Goal: Check status: Check status

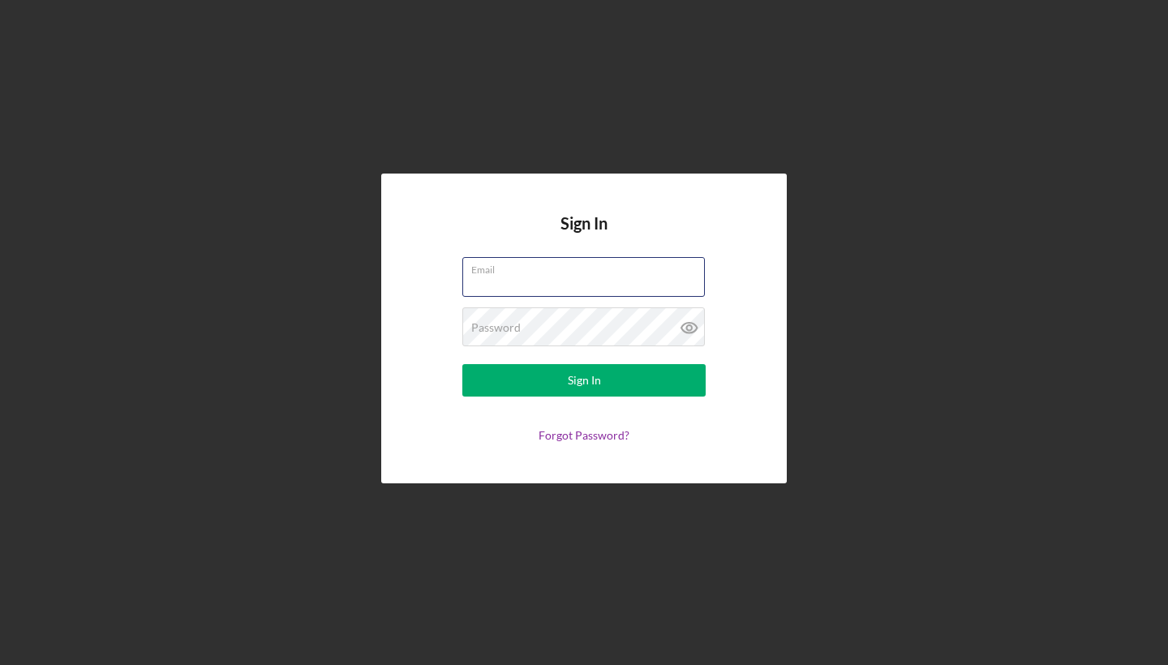
type input "[EMAIL_ADDRESS][DOMAIN_NAME]"
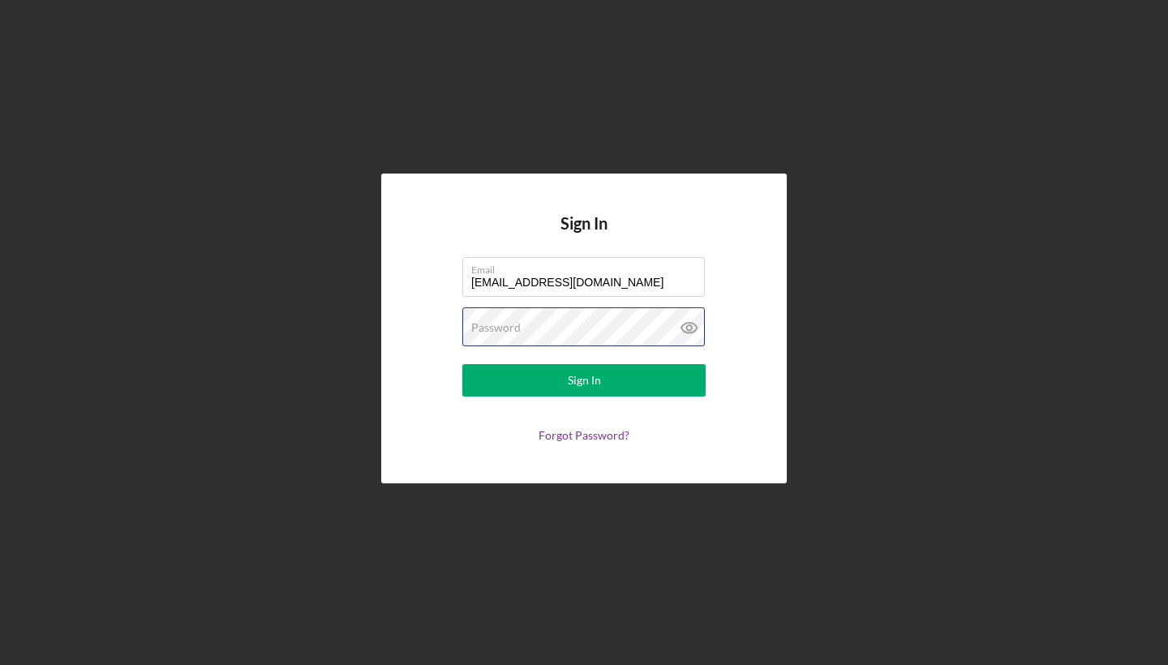
click at [584, 380] on button "Sign In" at bounding box center [583, 380] width 243 height 32
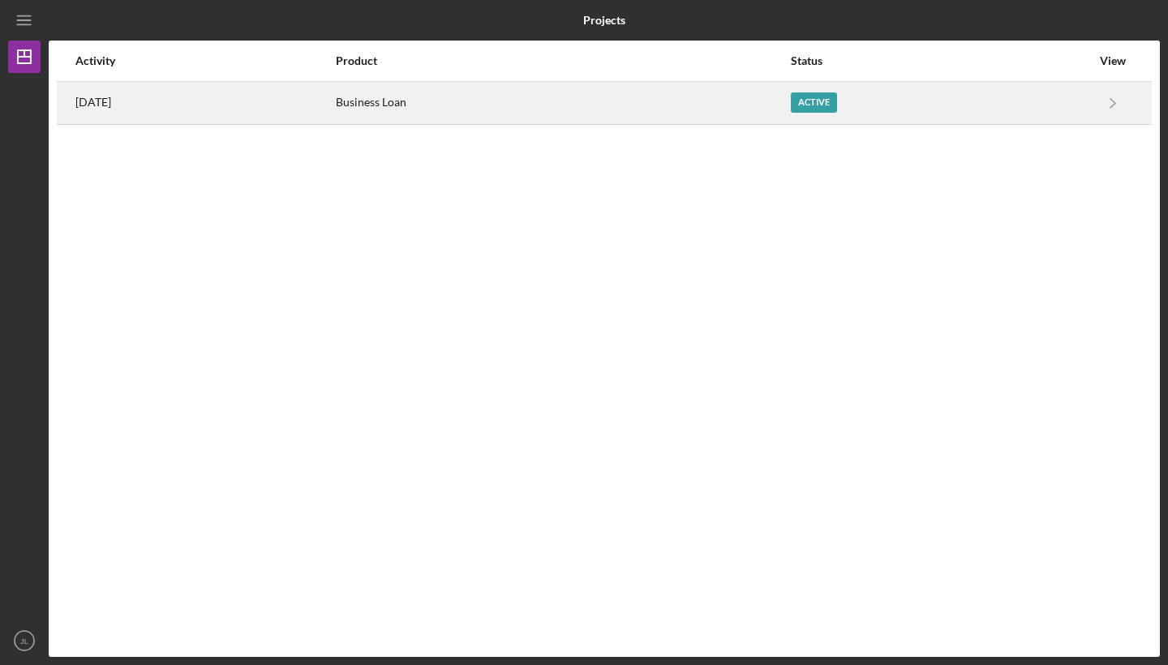
click at [1042, 101] on div "Active" at bounding box center [941, 103] width 300 height 41
